Goal: Task Accomplishment & Management: Manage account settings

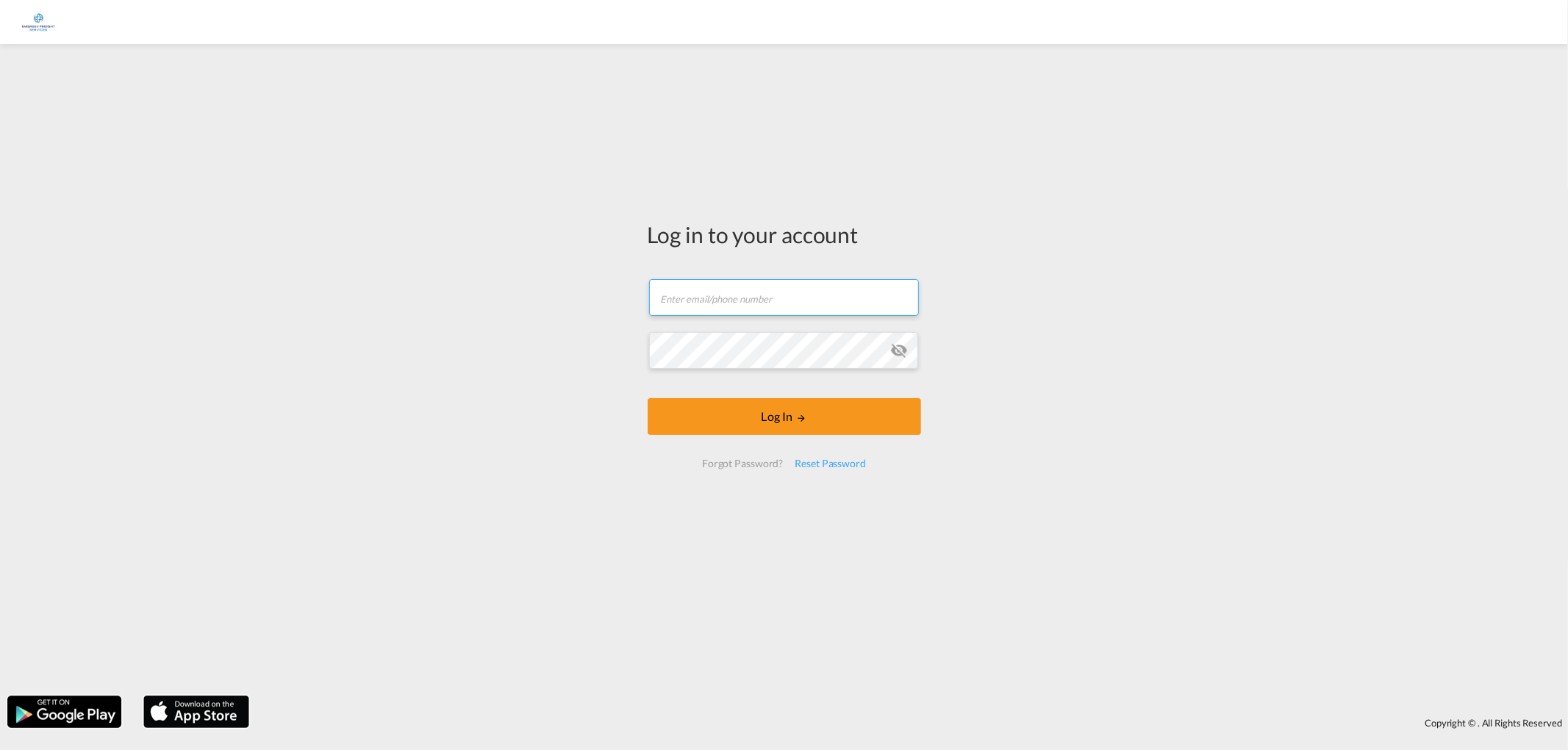
click at [745, 302] on input "text" at bounding box center [784, 297] width 270 height 37
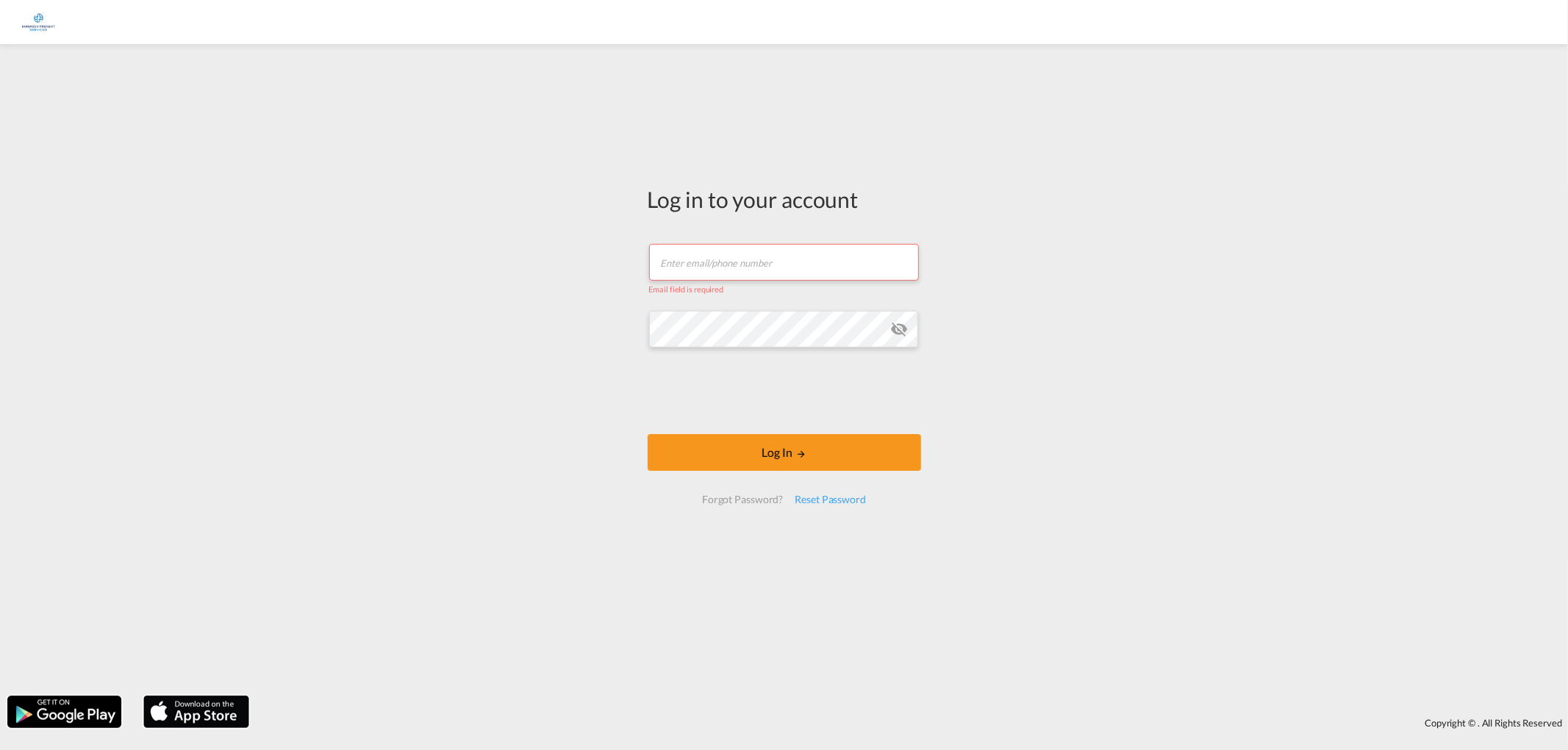
click at [734, 263] on input "text" at bounding box center [784, 262] width 270 height 37
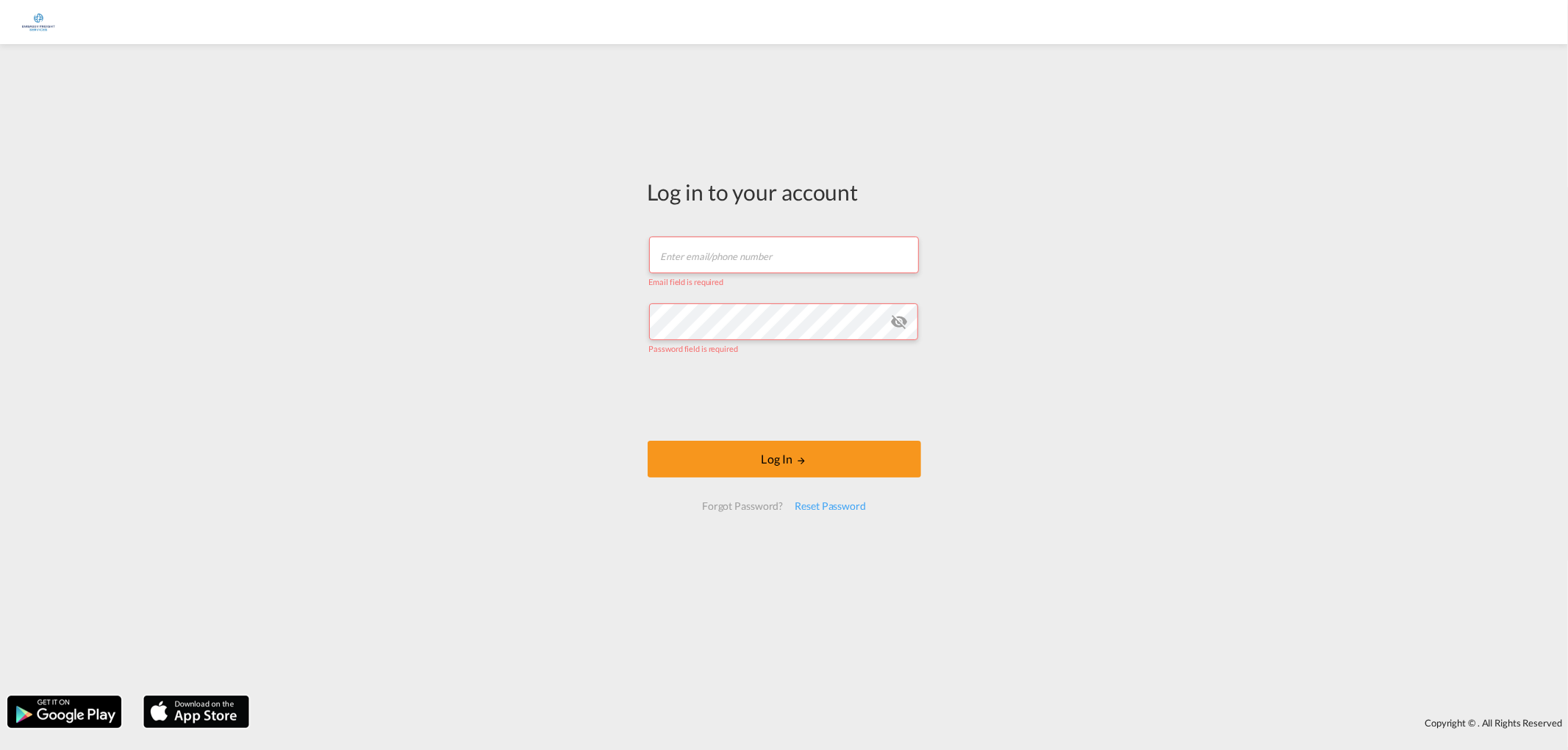
type input "[EMAIL_ADDRESS][DOMAIN_NAME]"
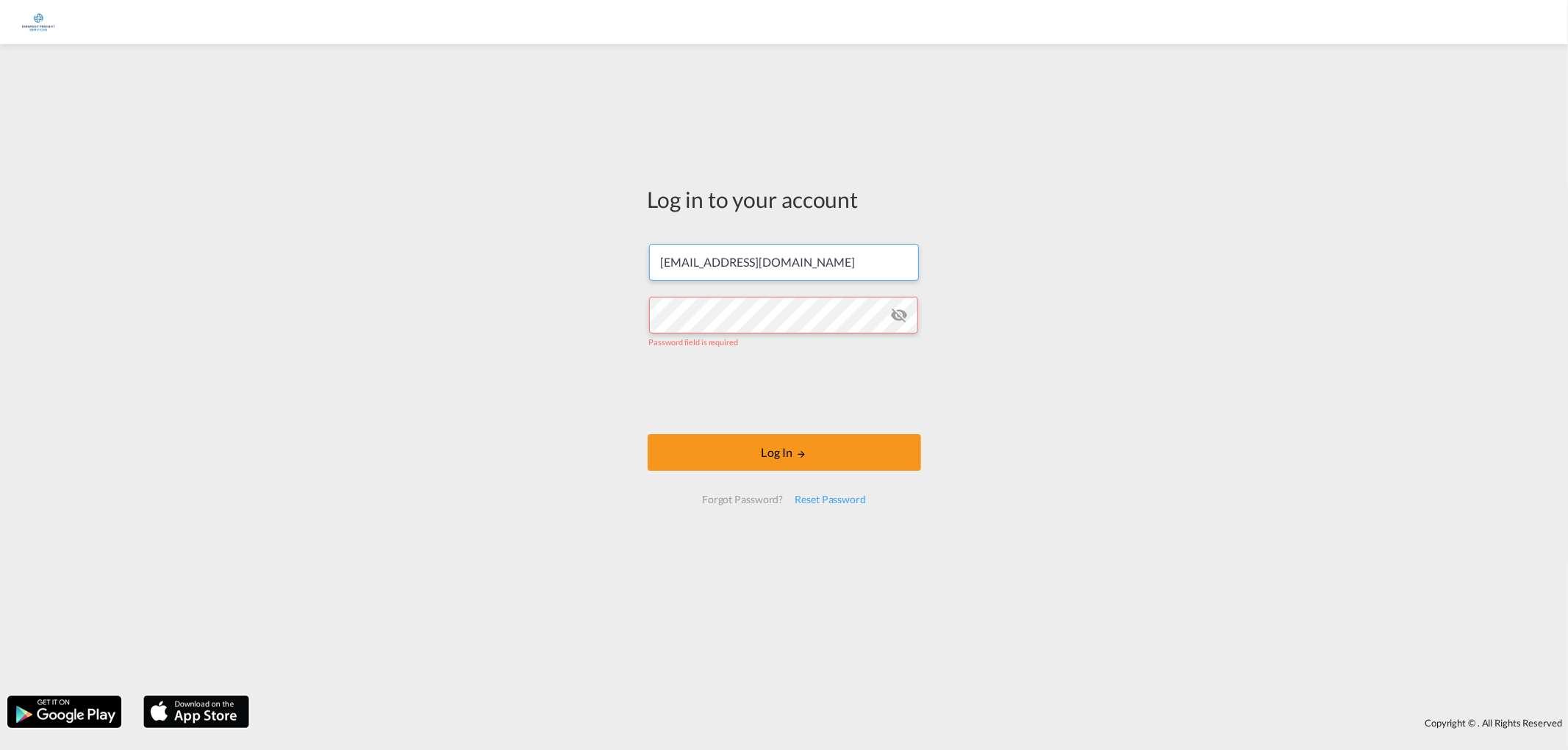
click at [718, 254] on input "[EMAIL_ADDRESS][DOMAIN_NAME]" at bounding box center [784, 262] width 270 height 37
click at [564, 292] on div "Log in to your account [EMAIL_ADDRESS][DOMAIN_NAME] Password field is required …" at bounding box center [784, 370] width 1568 height 637
click at [834, 267] on input "[EMAIL_ADDRESS][DOMAIN_NAME]" at bounding box center [784, 262] width 270 height 37
drag, startPoint x: 851, startPoint y: 259, endPoint x: 348, endPoint y: 264, distance: 503.0
click at [348, 264] on div "Log in to your account [EMAIL_ADDRESS][DOMAIN_NAME] Password field is required …" at bounding box center [784, 370] width 1568 height 637
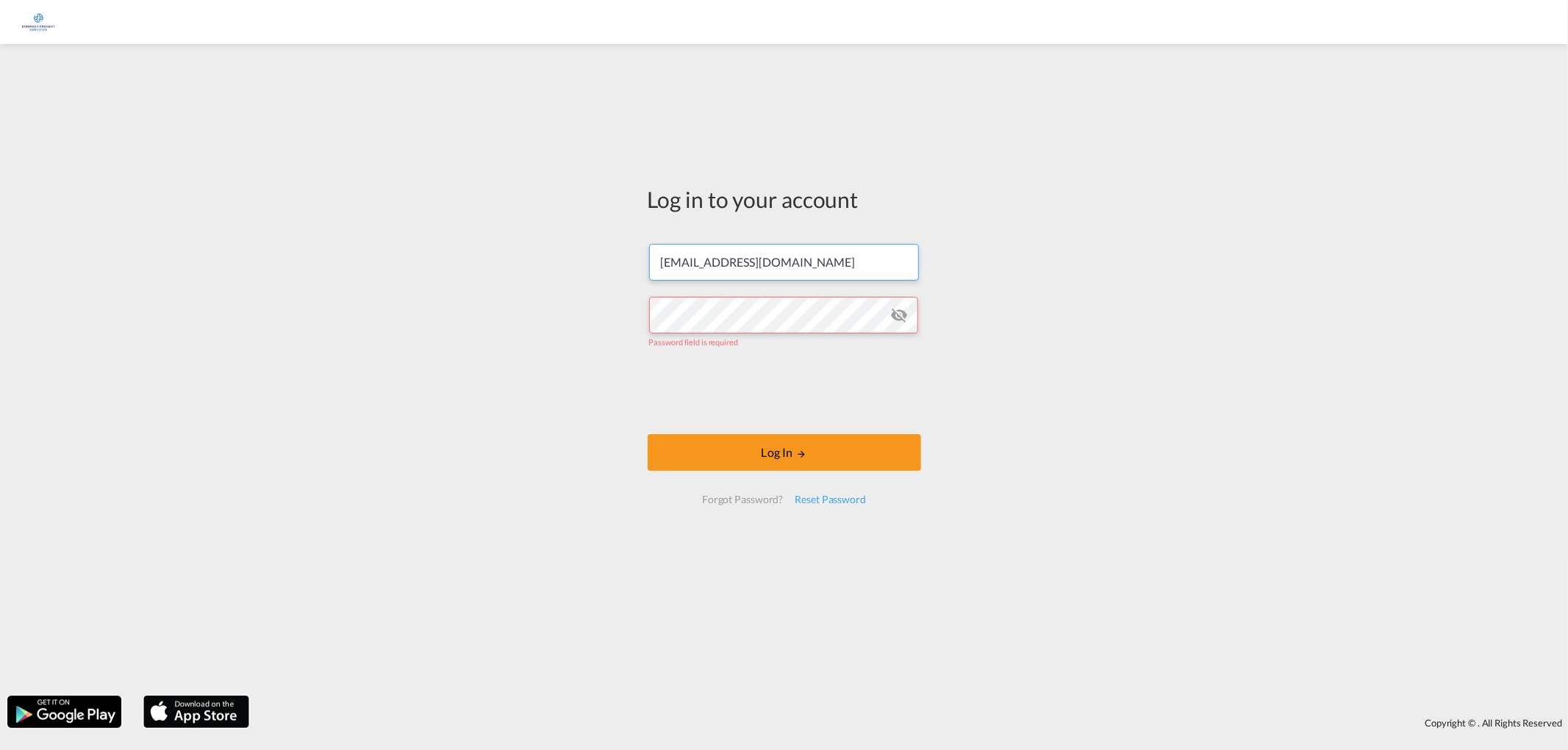
click at [860, 258] on input "[EMAIL_ADDRESS][DOMAIN_NAME]" at bounding box center [784, 262] width 270 height 37
click at [809, 494] on div "Reset Password" at bounding box center [830, 499] width 83 height 26
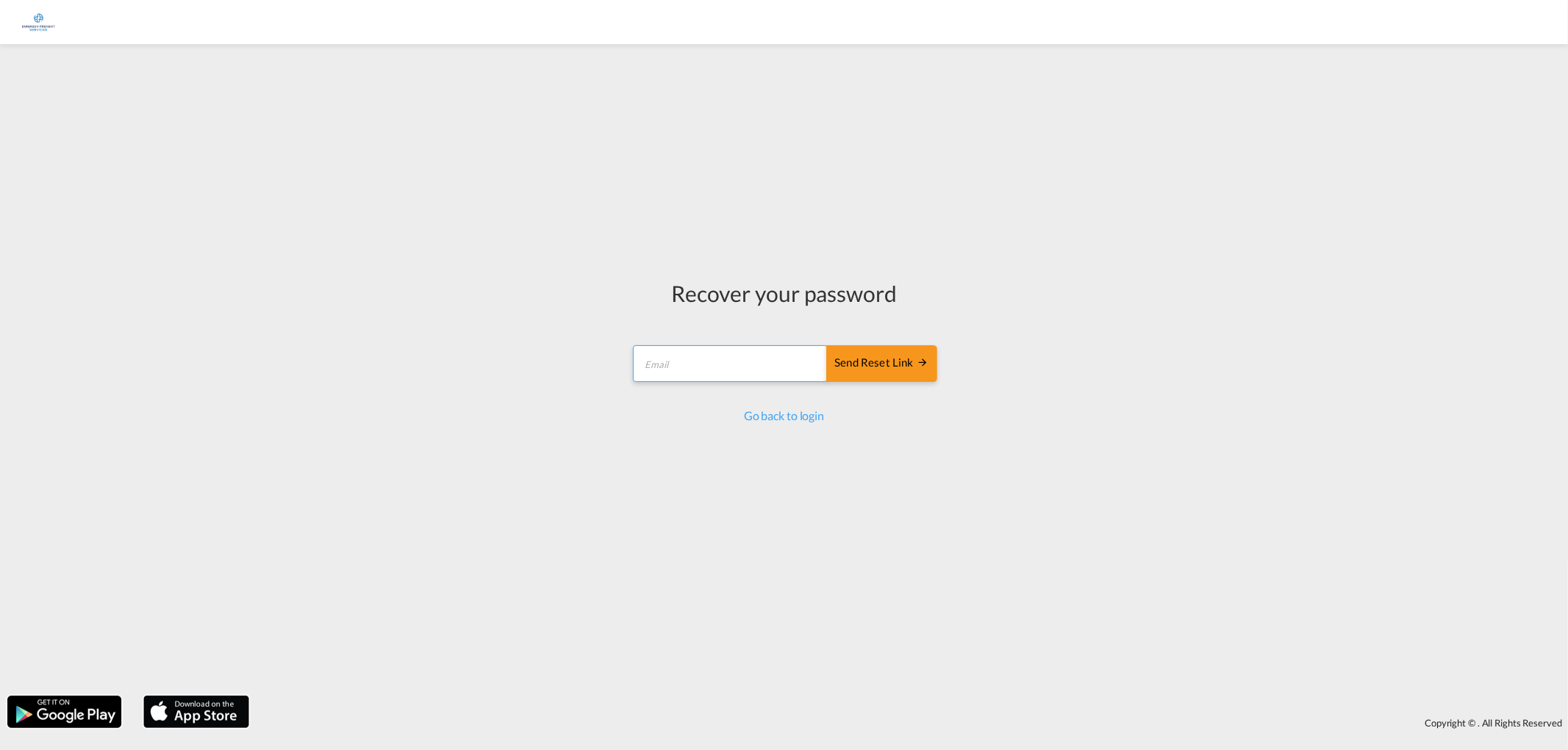
click at [700, 368] on input "email" at bounding box center [730, 363] width 194 height 37
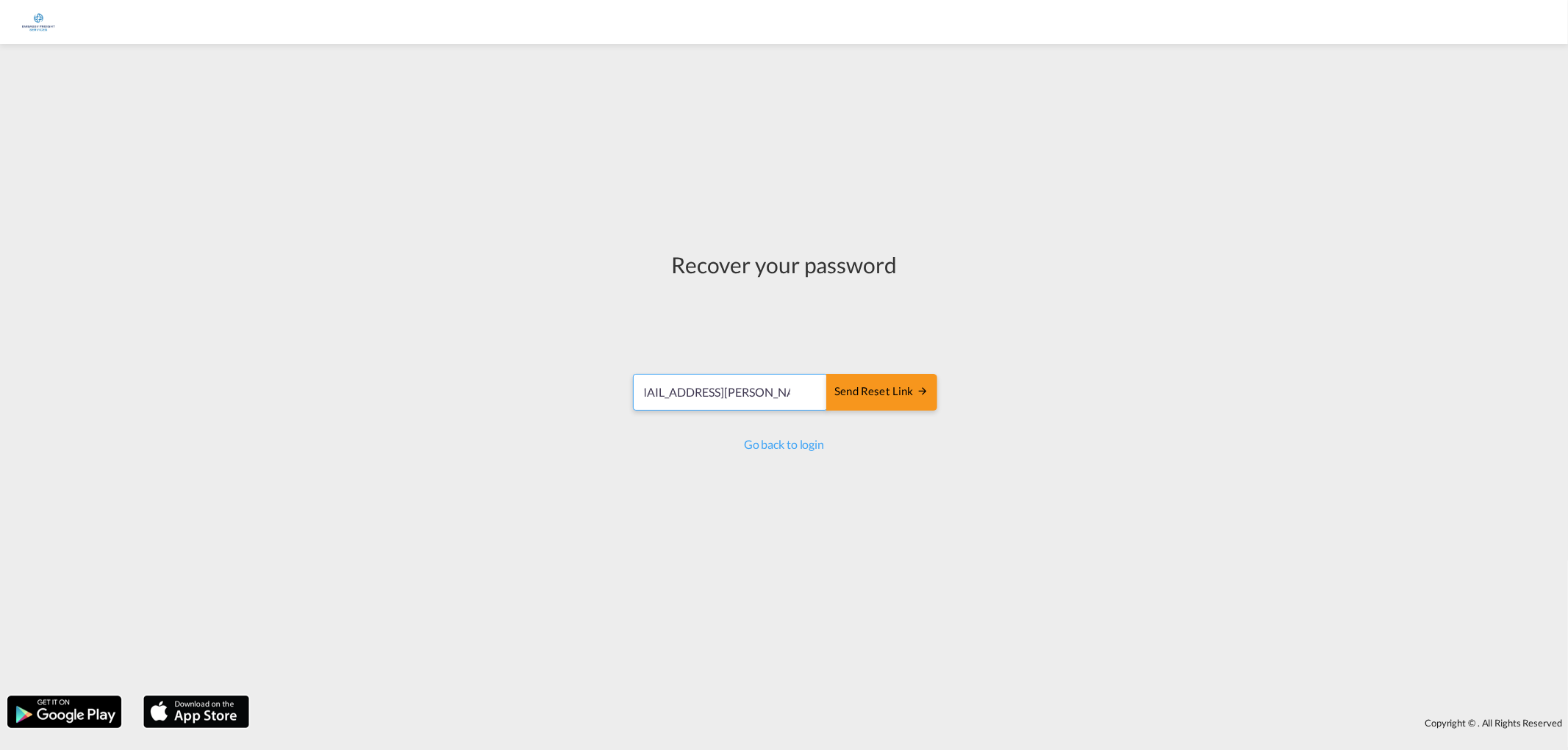
scroll to position [0, 29]
click at [549, 321] on div "Recover your password [EMAIL_ADDRESS][PERSON_NAME][DOMAIN_NAME] Send reset link…" at bounding box center [784, 370] width 1568 height 637
click at [633, 463] on div "Recover your password [EMAIL_ADDRESS][PERSON_NAME][DOMAIN_NAME] Send reset link…" at bounding box center [783, 350] width 328 height 599
click at [735, 392] on input "[EMAIL_ADDRESS][PERSON_NAME][DOMAIN_NAME]" at bounding box center [730, 392] width 194 height 37
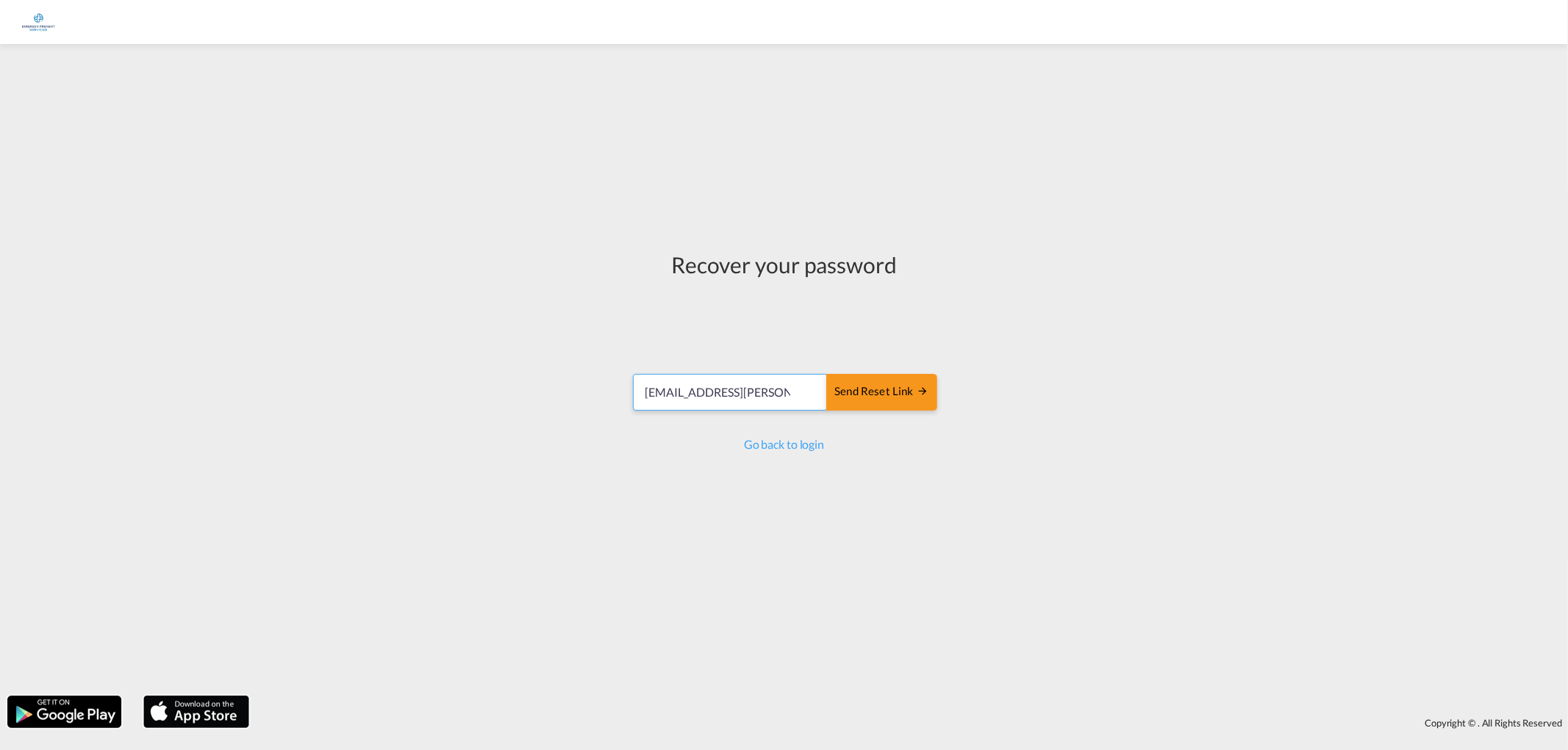
drag, startPoint x: 806, startPoint y: 394, endPoint x: 416, endPoint y: 377, distance: 390.4
click at [375, 377] on div "Recover your password [EMAIL_ADDRESS][PERSON_NAME][DOMAIN_NAME] Send reset link…" at bounding box center [784, 370] width 1568 height 637
click at [799, 397] on input "[EMAIL_ADDRESS][PERSON_NAME][DOMAIN_NAME]" at bounding box center [730, 392] width 194 height 37
click at [787, 386] on input "[EMAIL_ADDRESS][PERSON_NAME][DOMAIN_NAME]" at bounding box center [730, 392] width 194 height 37
click at [791, 386] on input "[EMAIL_ADDRESS][PERSON_NAME][DOMAIN_NAME]" at bounding box center [730, 392] width 194 height 37
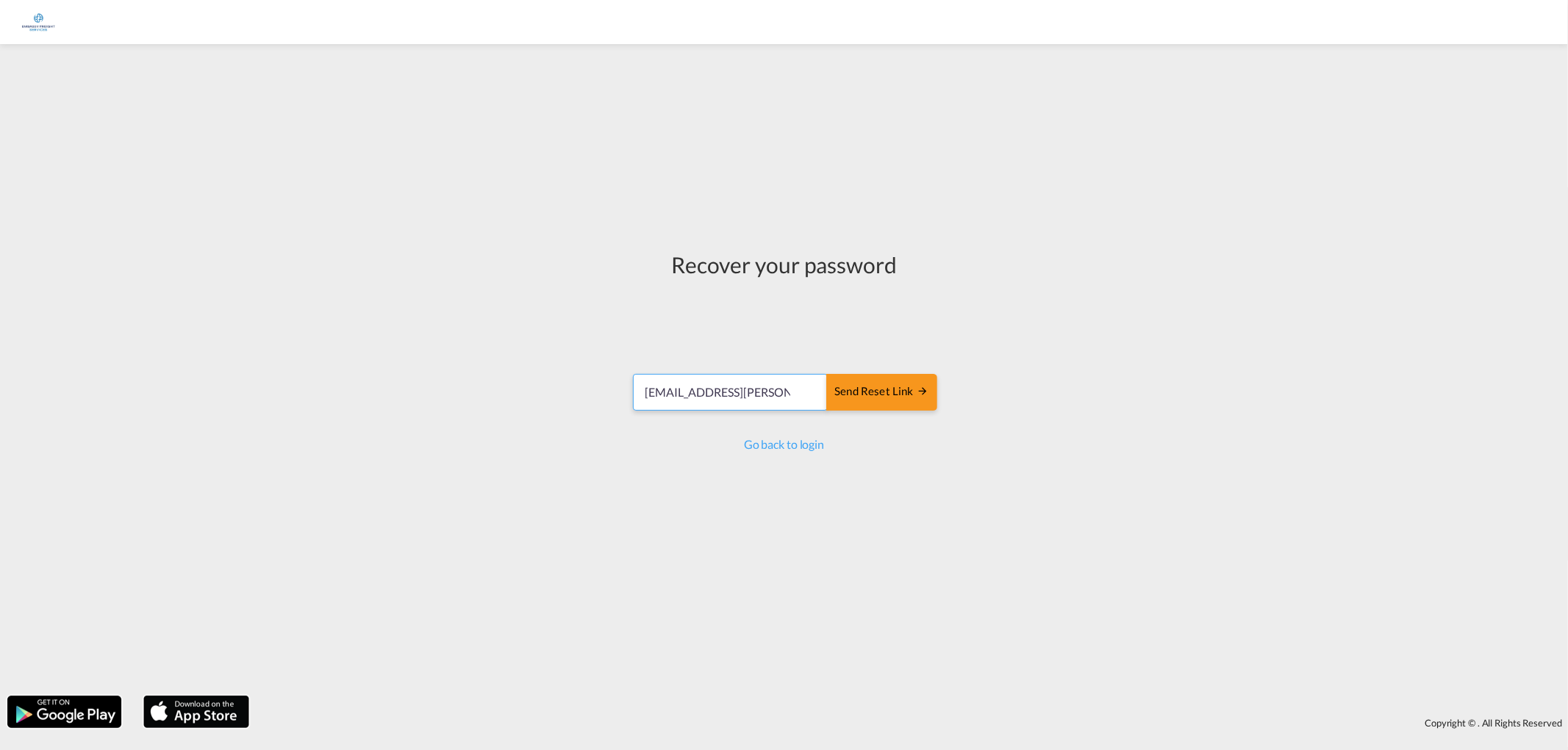
click at [792, 395] on input "[EMAIL_ADDRESS][PERSON_NAME][DOMAIN_NAME]" at bounding box center [730, 392] width 194 height 37
click at [848, 392] on div "Send reset link" at bounding box center [881, 392] width 94 height 17
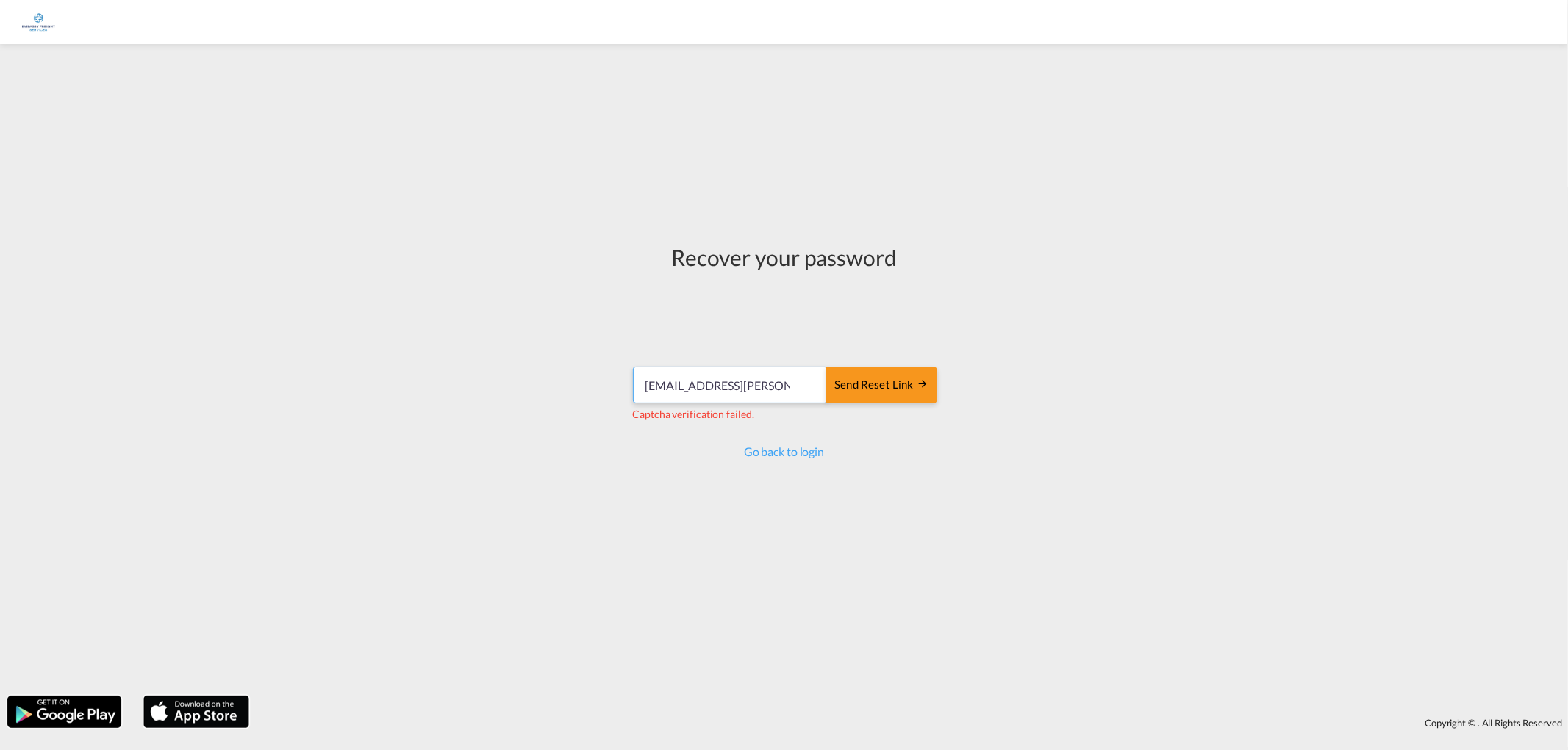
click at [813, 379] on input "[EMAIL_ADDRESS][PERSON_NAME][DOMAIN_NAME]" at bounding box center [730, 385] width 194 height 37
click at [802, 380] on input "[EMAIL_ADDRESS][PERSON_NAME][DOMAIN_NAME]" at bounding box center [730, 385] width 194 height 37
click at [793, 380] on input "[EMAIL_ADDRESS][PERSON_NAME][DOMAIN_NAME]" at bounding box center [730, 385] width 194 height 37
click at [817, 384] on input "[EMAIL_ADDRESS][PERSON_NAME][DOMAIN_NAME]" at bounding box center [730, 385] width 194 height 37
click at [799, 383] on input "[EMAIL_ADDRESS][PERSON_NAME][DOMAIN_NAME]" at bounding box center [730, 385] width 194 height 37
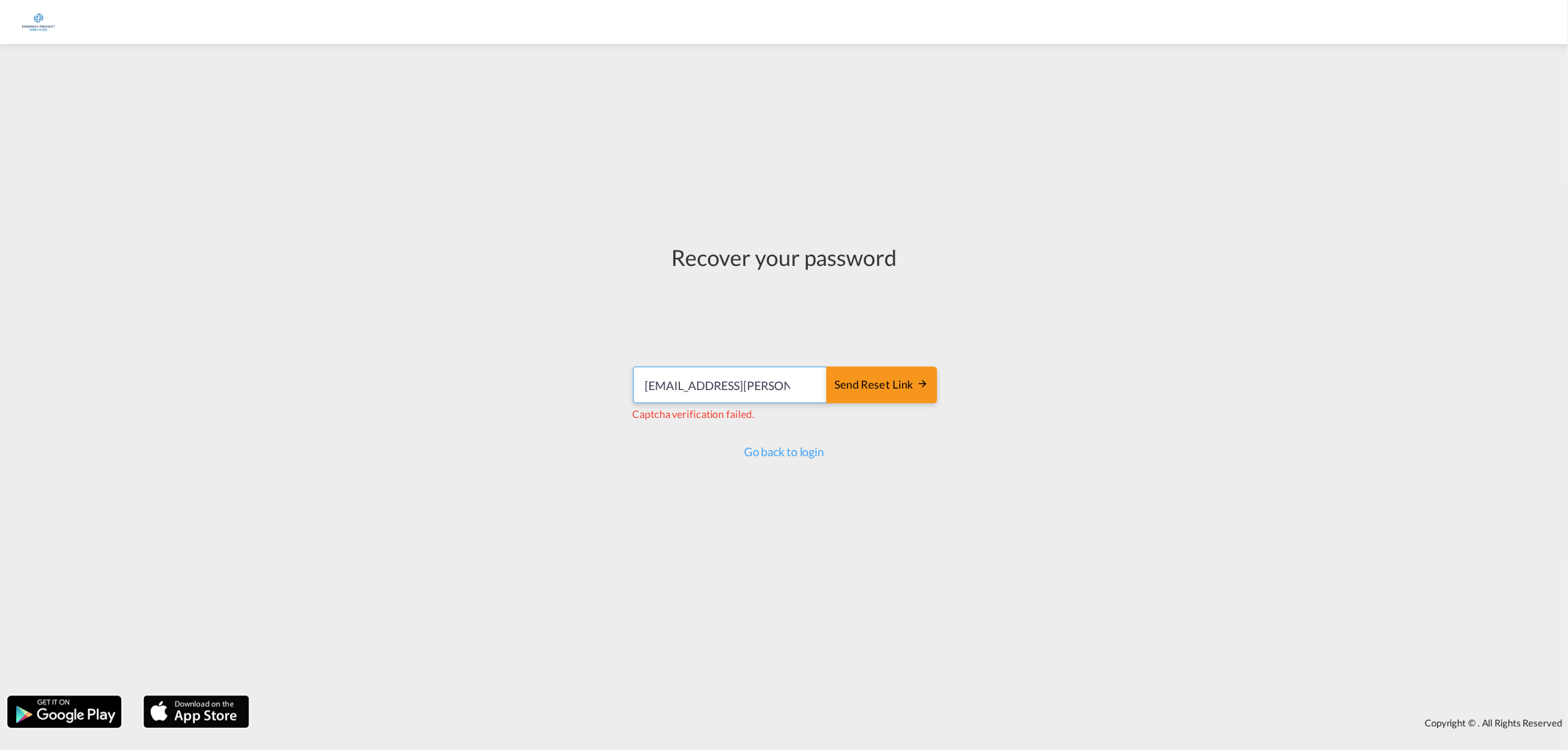
click at [794, 382] on input "[EMAIL_ADDRESS][PERSON_NAME][DOMAIN_NAME]" at bounding box center [730, 385] width 194 height 37
drag, startPoint x: 797, startPoint y: 387, endPoint x: 865, endPoint y: 389, distance: 68.0
click at [865, 389] on div "[EMAIL_ADDRESS][PERSON_NAME][DOMAIN_NAME] Send reset link" at bounding box center [784, 385] width 303 height 37
click at [766, 376] on input "[EMAIL_ADDRESS][PERSON_NAME][DOMAIN_NAME]" at bounding box center [730, 385] width 194 height 37
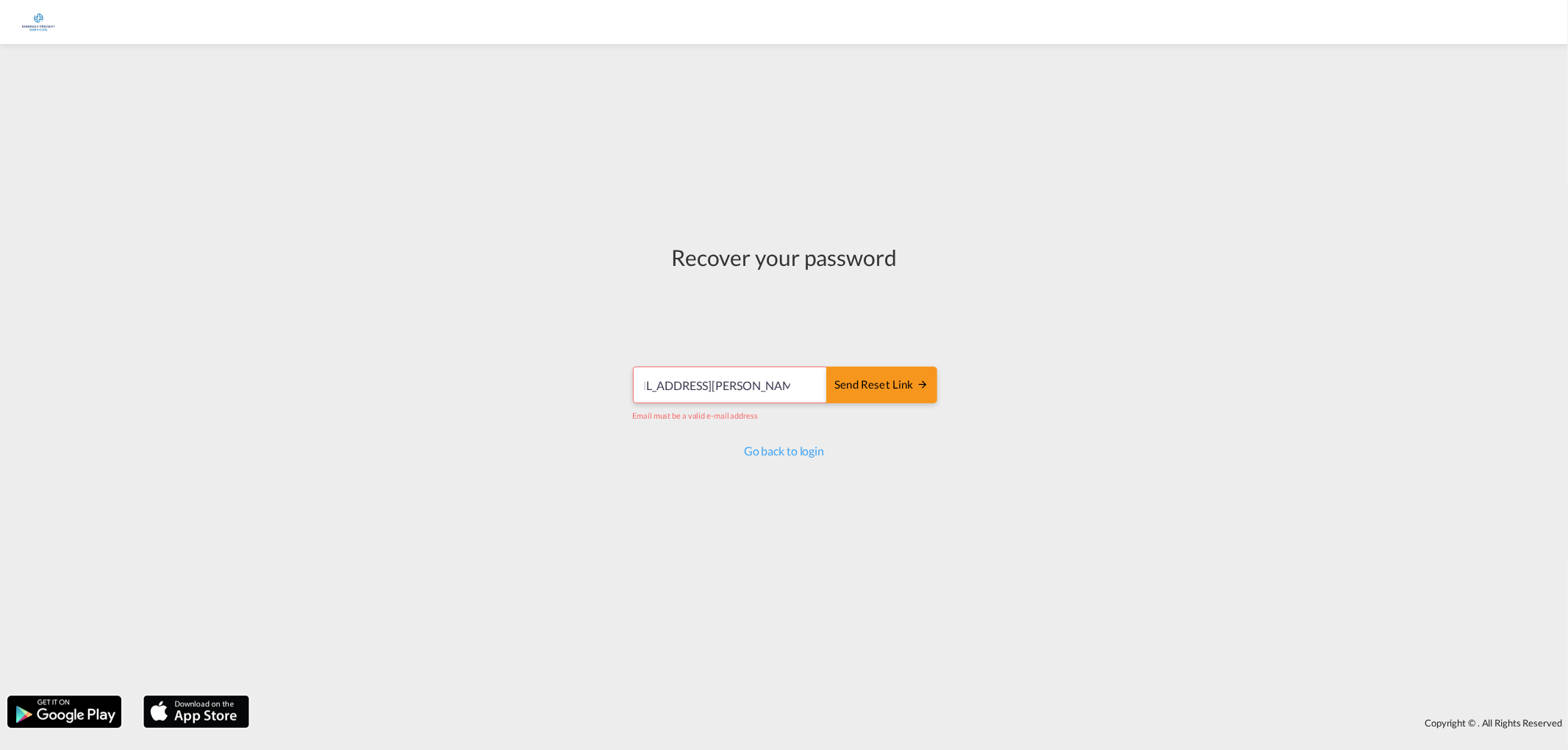
scroll to position [0, 29]
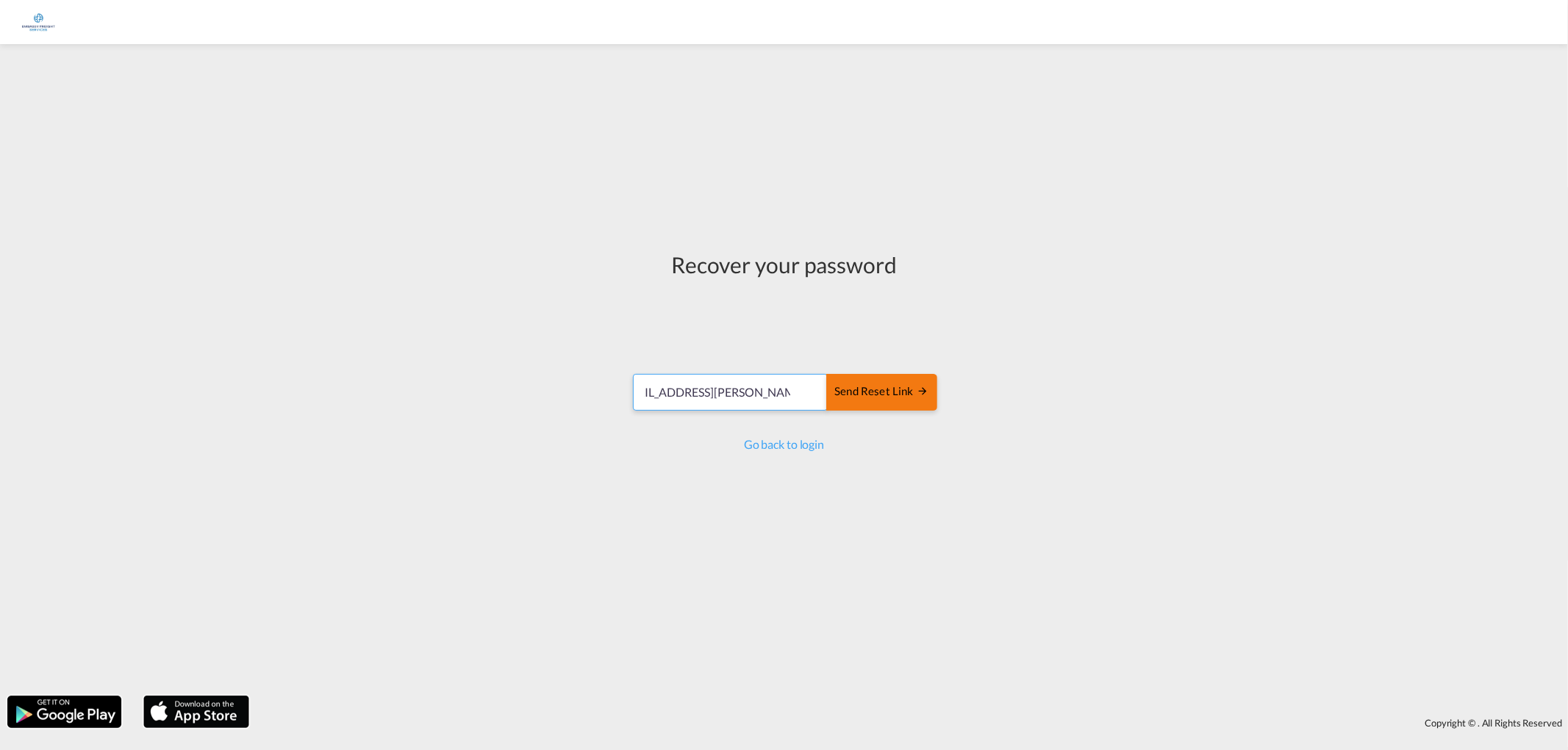
type input "[EMAIL_ADDRESS][PERSON_NAME][DOMAIN_NAME]"
click at [900, 394] on div "Send reset link" at bounding box center [881, 392] width 94 height 17
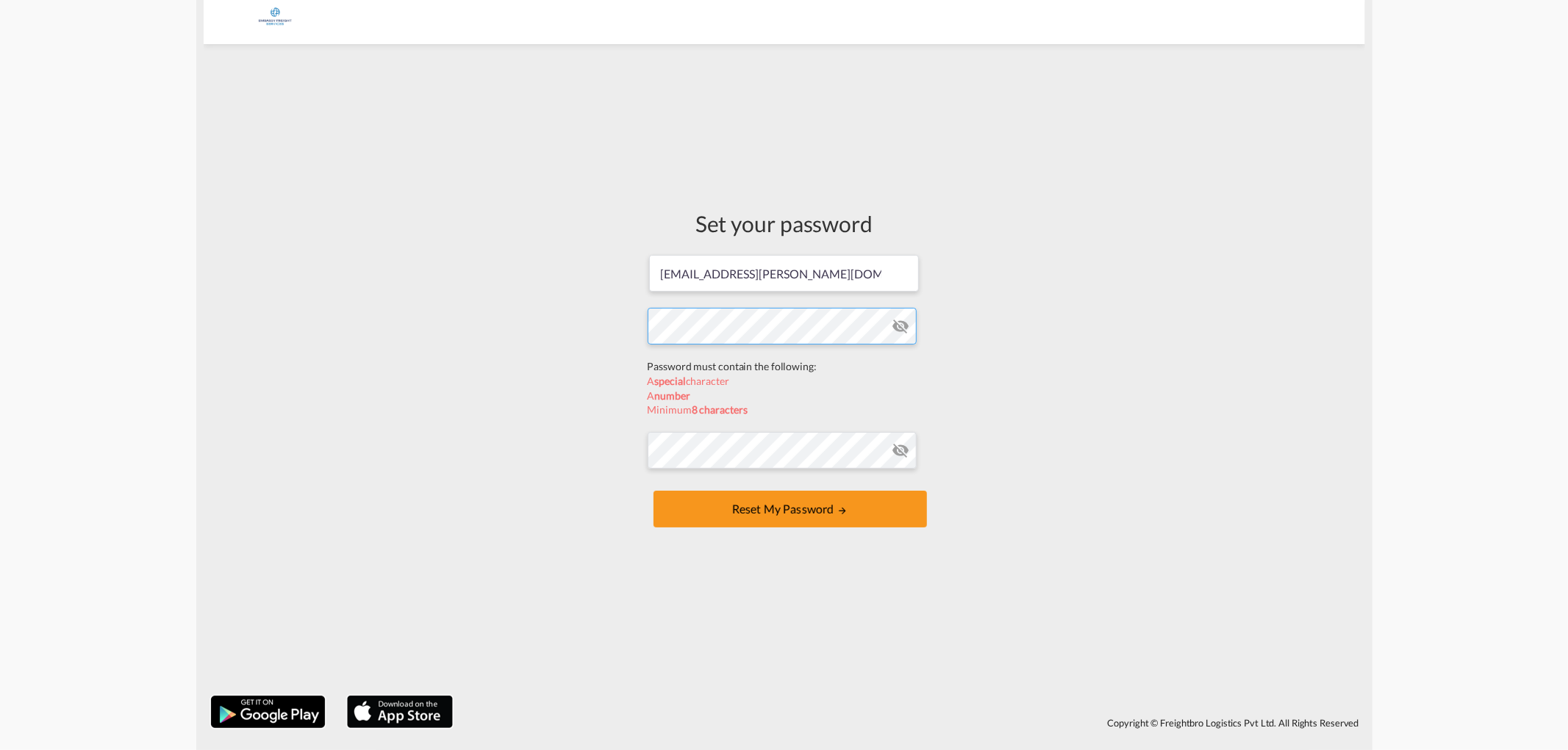
click at [730, 367] on form "[EMAIL_ADDRESS][PERSON_NAME][DOMAIN_NAME] Password must contain the following: …" at bounding box center [784, 392] width 274 height 278
click at [900, 327] on form "[EMAIL_ADDRESS][PERSON_NAME][DOMAIN_NAME] Password must contain the following: …" at bounding box center [784, 392] width 274 height 278
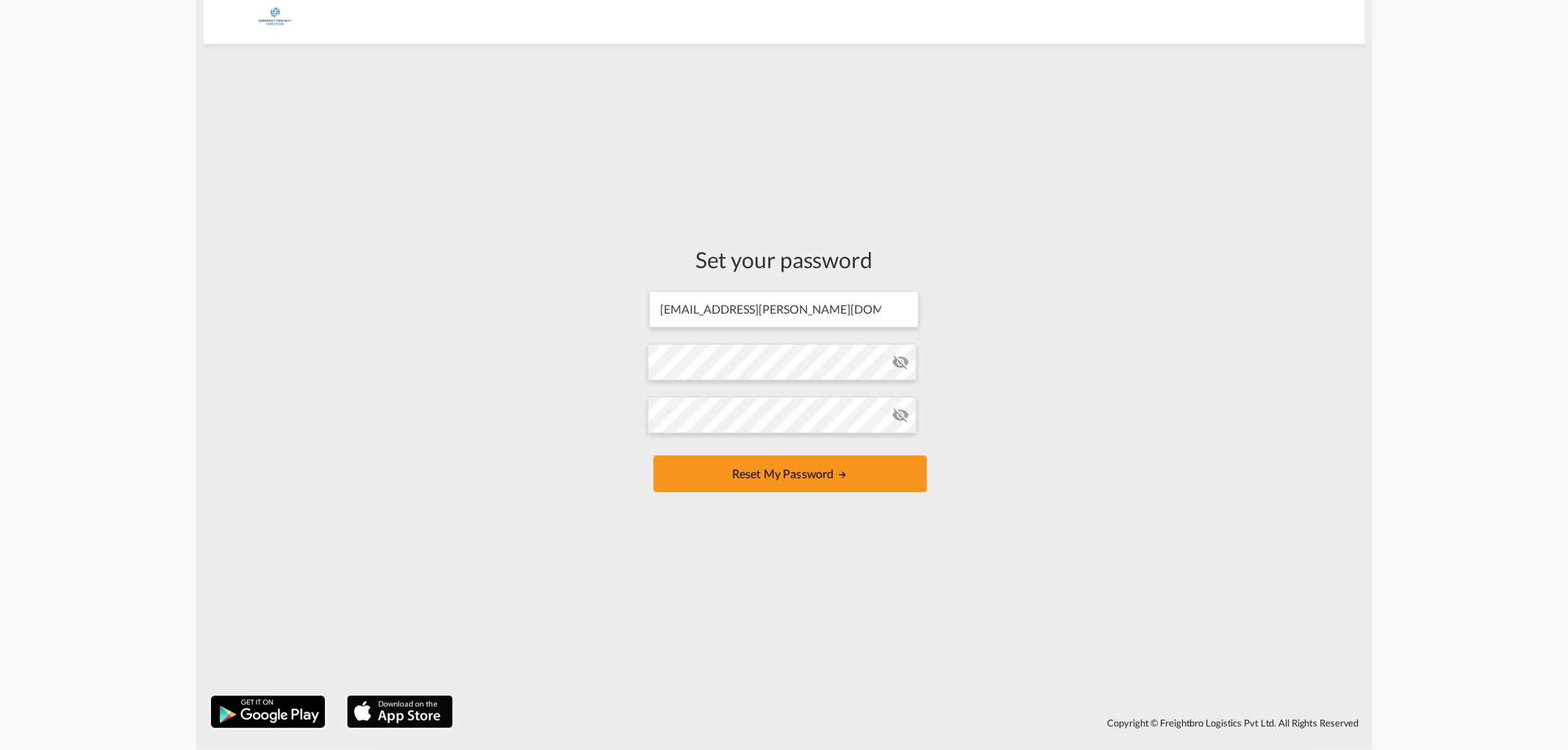
click at [894, 362] on md-icon "icon-eye-off" at bounding box center [900, 361] width 17 height 17
click at [897, 417] on md-icon "icon-eye-off" at bounding box center [900, 414] width 17 height 17
click at [599, 532] on div "Set your password [EMAIL_ADDRESS][PERSON_NAME][DOMAIN_NAME] Password must conta…" at bounding box center [784, 370] width 1161 height 637
click at [784, 479] on button "Reset my password" at bounding box center [790, 474] width 274 height 37
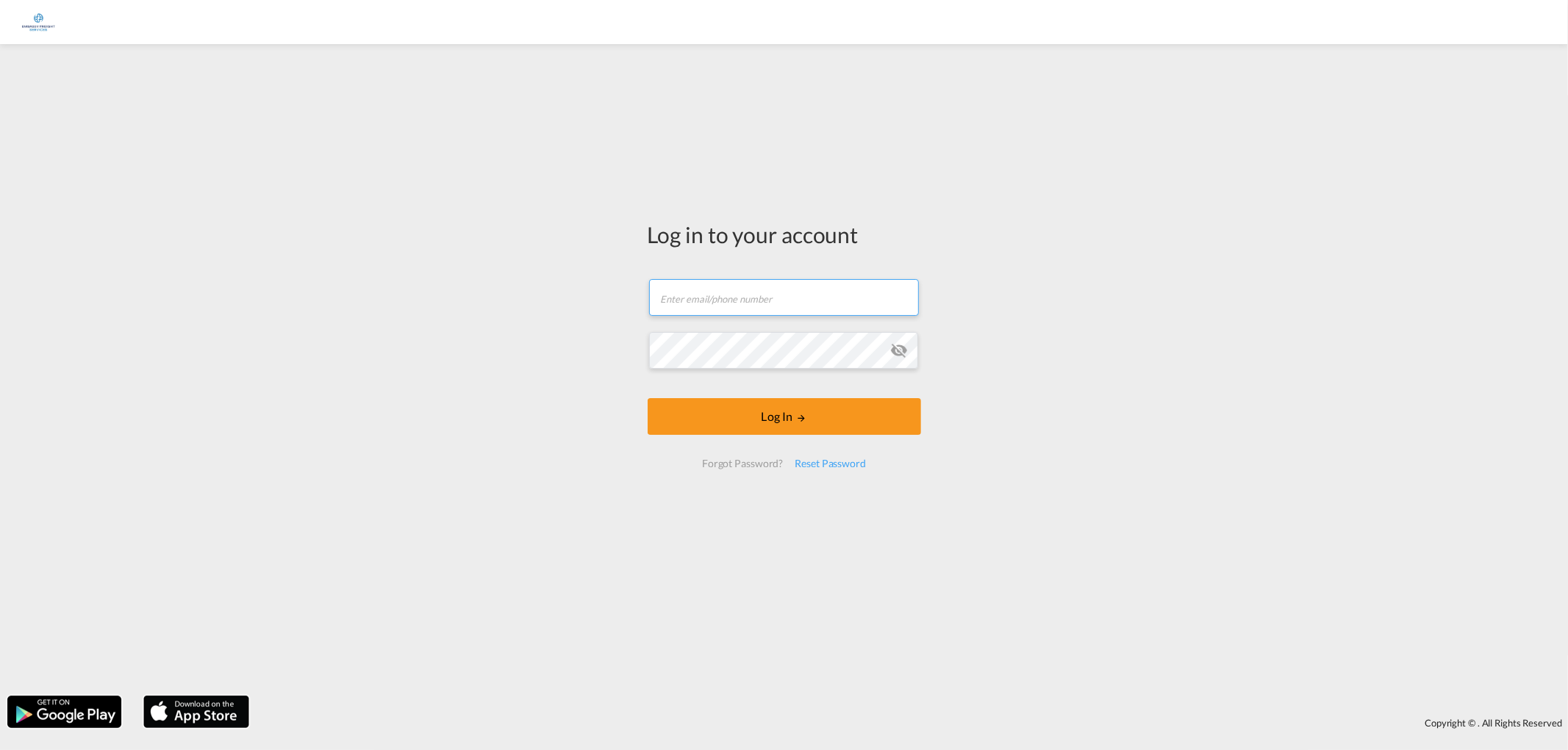
type input "[EMAIL_ADDRESS][PERSON_NAME][DOMAIN_NAME]"
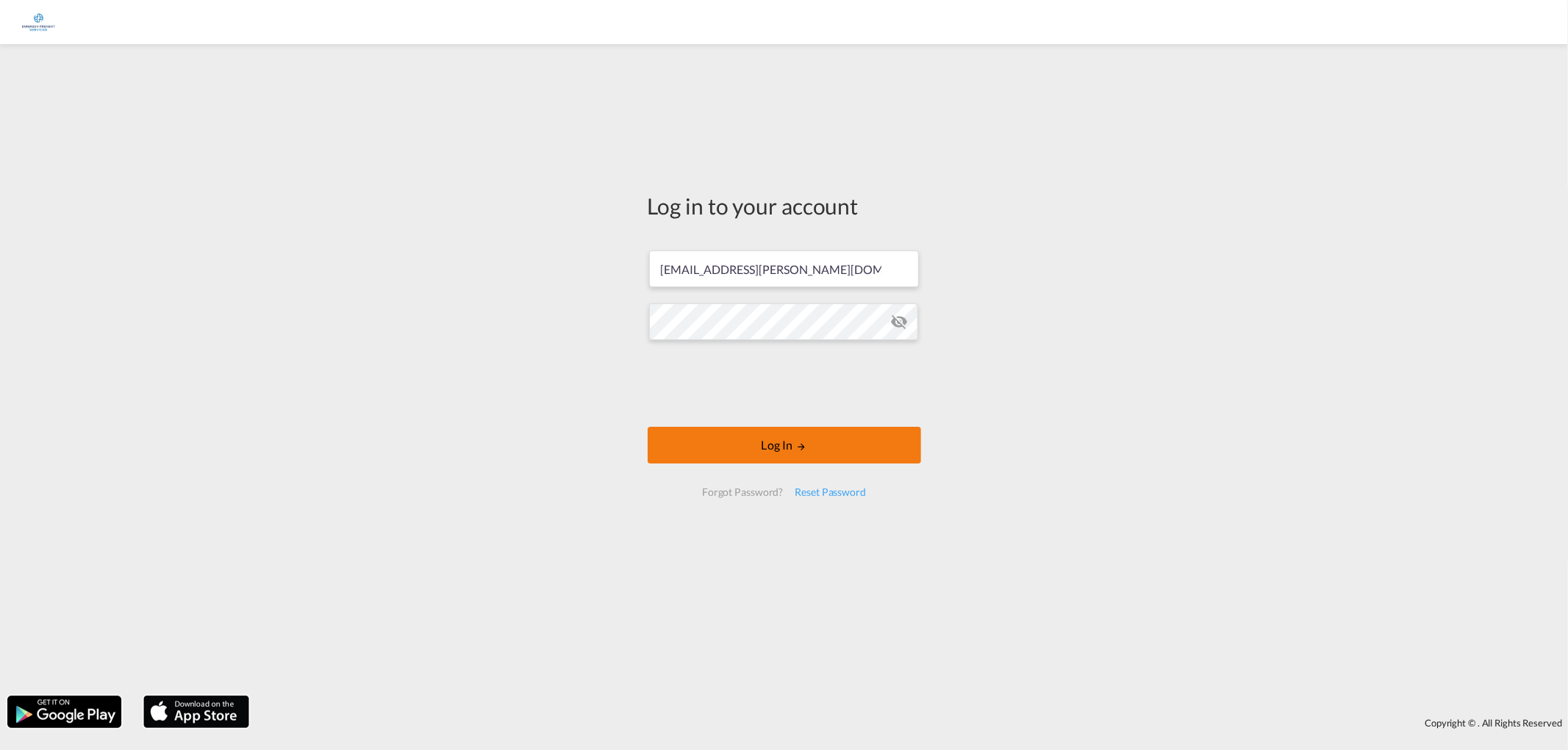
click at [760, 437] on button "Log In" at bounding box center [784, 445] width 274 height 37
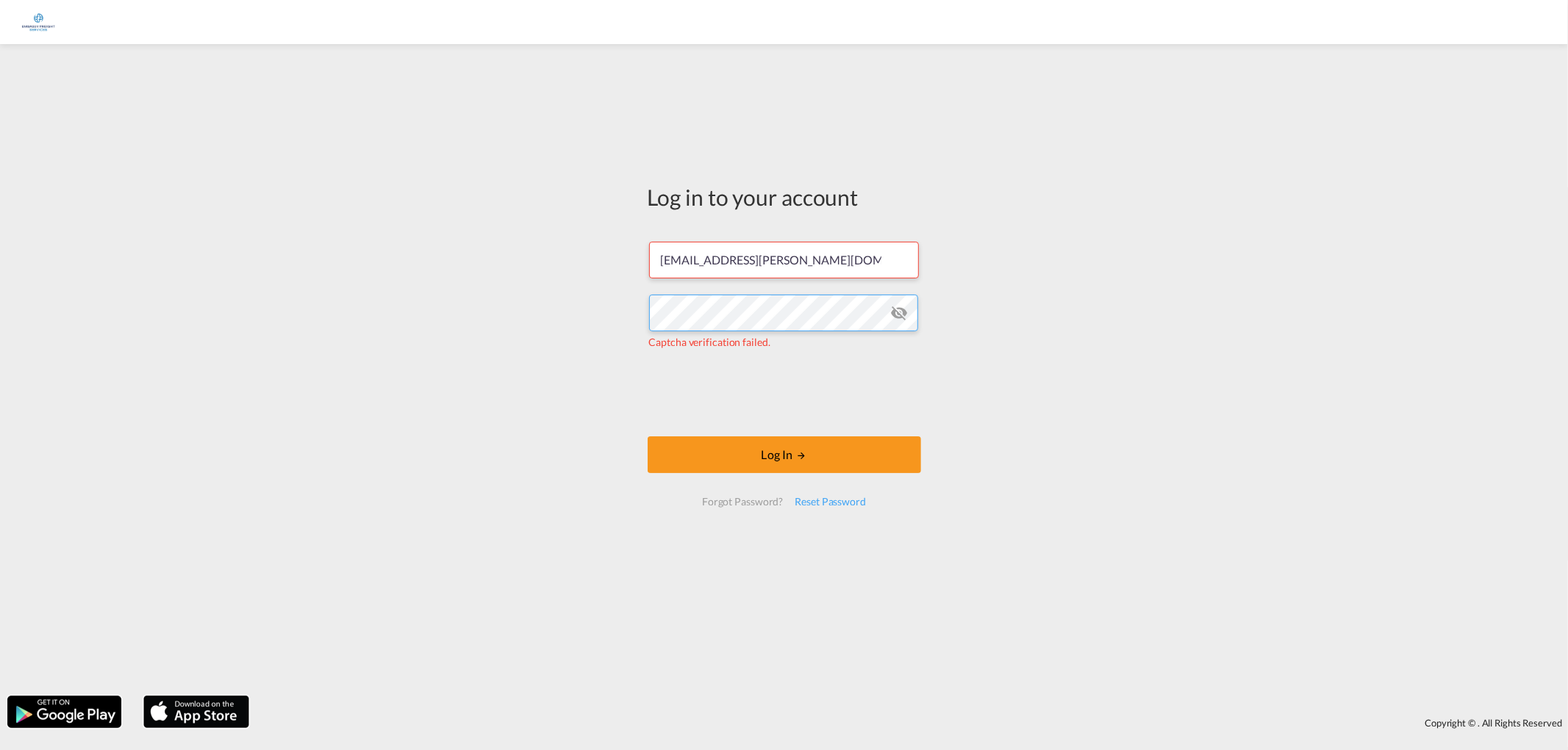
click at [350, 274] on div "Log in to your account [EMAIL_ADDRESS][PERSON_NAME][DOMAIN_NAME] Captcha verifi…" at bounding box center [784, 370] width 1568 height 637
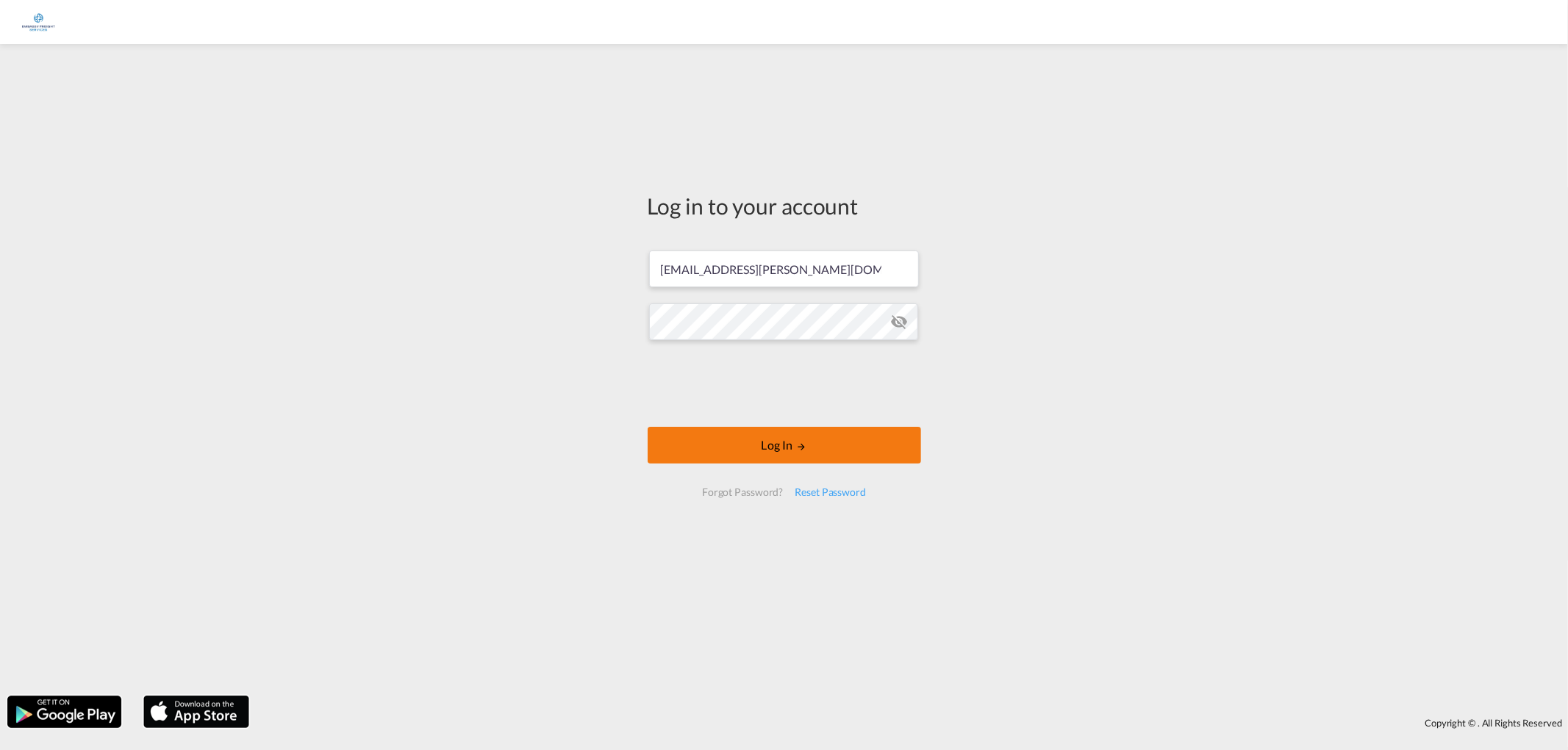
click at [747, 448] on button "Log In" at bounding box center [784, 445] width 274 height 37
